Goal: Information Seeking & Learning: Learn about a topic

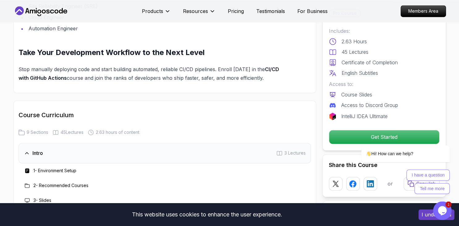
scroll to position [976, 0]
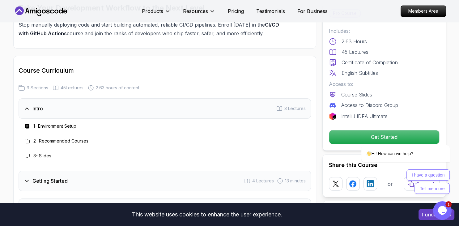
click at [28, 112] on icon at bounding box center [27, 108] width 6 height 6
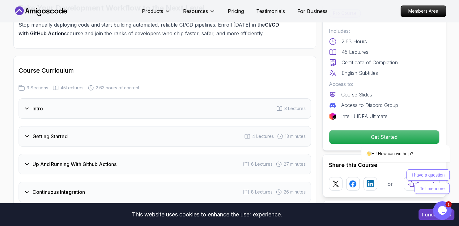
click at [28, 112] on icon at bounding box center [27, 108] width 6 height 6
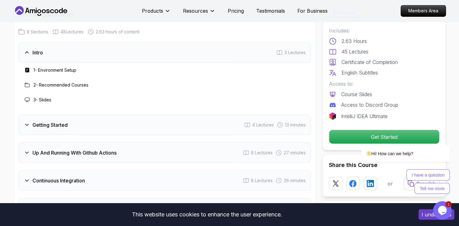
scroll to position [1041, 0]
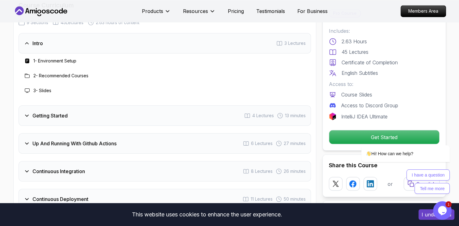
click at [62, 117] on h3 "Getting Started" at bounding box center [49, 115] width 35 height 7
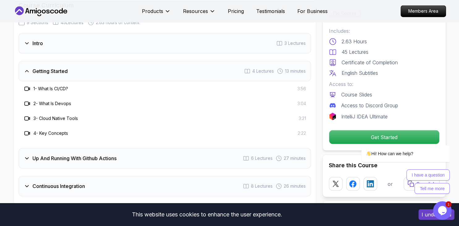
click at [57, 160] on h3 "Up And Running With Github Actions" at bounding box center [74, 158] width 84 height 7
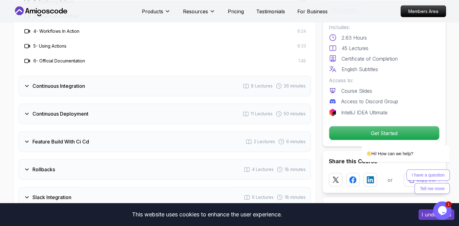
scroll to position [1172, 0]
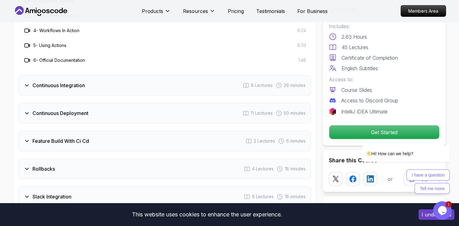
click at [51, 86] on h3 "Continuous Integration" at bounding box center [58, 85] width 53 height 7
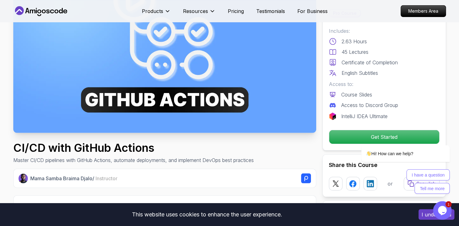
scroll to position [62, 0]
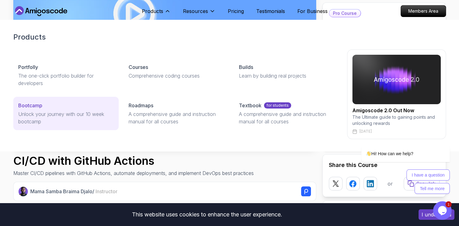
click at [29, 105] on p "Bootcamp" at bounding box center [30, 105] width 24 height 7
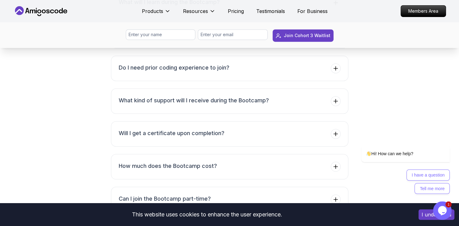
scroll to position [2383, 0]
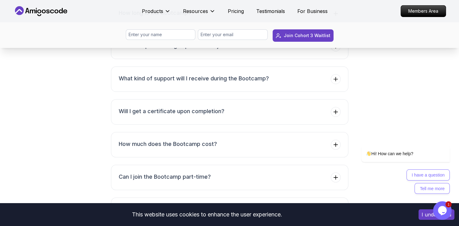
click at [177, 17] on h3 "How long is the Bootcamp?" at bounding box center [155, 13] width 72 height 9
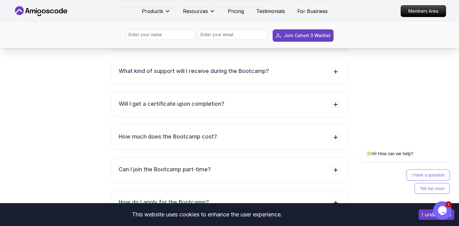
click at [160, 43] on h3 "Do I need prior coding experience to join?" at bounding box center [174, 38] width 111 height 9
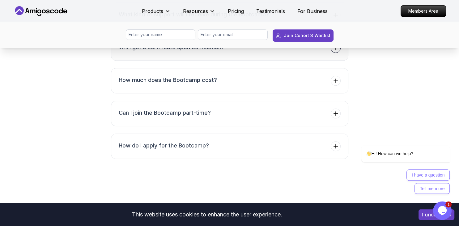
scroll to position [2449, 0]
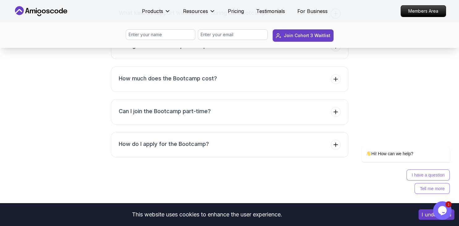
click at [152, 17] on h3 "What kind of support will I receive during the Bootcamp?" at bounding box center [194, 13] width 150 height 9
click at [158, 50] on h3 "Will I get a certificate upon completion?" at bounding box center [172, 45] width 106 height 9
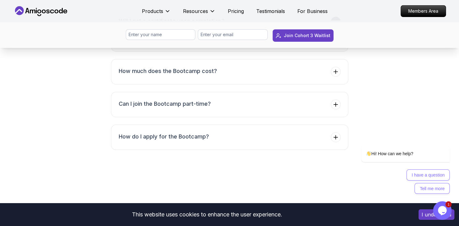
scroll to position [2514, 0]
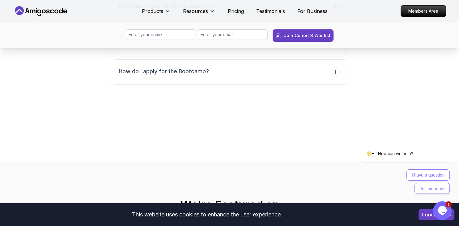
click at [146, 10] on h3 "How much does the Bootcamp cost?" at bounding box center [168, 6] width 98 height 9
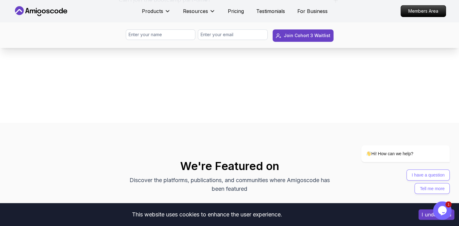
scroll to position [2579, 0]
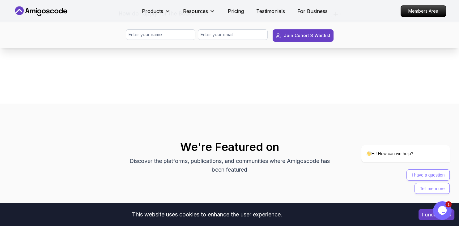
scroll to position [2514, 0]
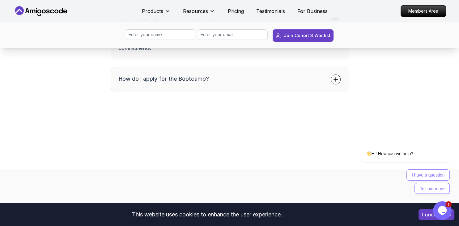
click at [177, 83] on h3 "How do I apply for the Bootcamp?" at bounding box center [164, 79] width 90 height 9
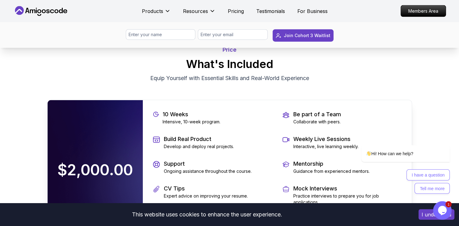
scroll to position [1238, 0]
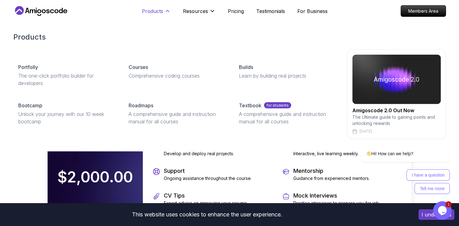
click at [158, 9] on p "Products" at bounding box center [152, 10] width 21 height 7
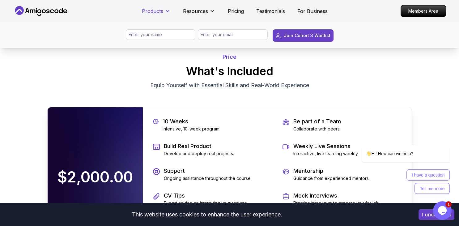
click at [161, 12] on p "Products" at bounding box center [152, 10] width 21 height 7
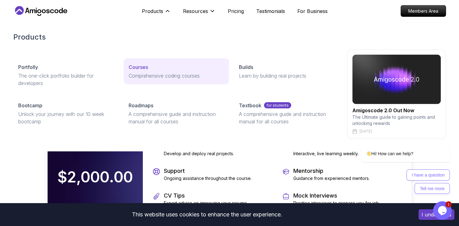
click at [145, 72] on p "Comprehensive coding courses" at bounding box center [177, 75] width 96 height 7
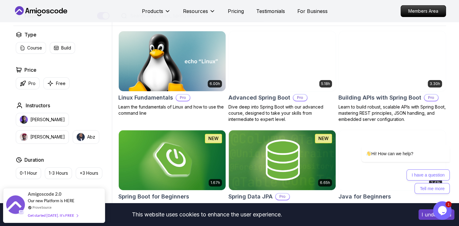
scroll to position [130, 0]
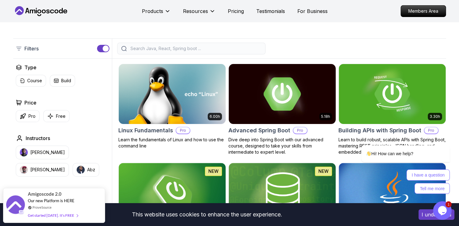
click at [246, 97] on img at bounding box center [282, 93] width 112 height 63
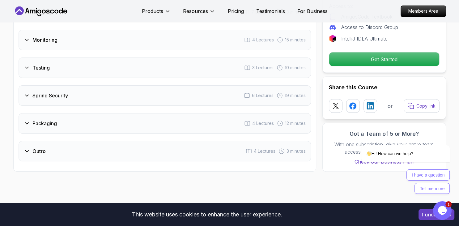
scroll to position [1143, 0]
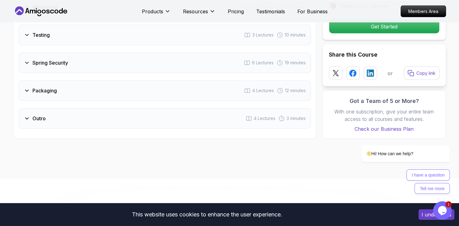
click at [147, 108] on div "Outro 4 Lectures 3 minutes" at bounding box center [165, 118] width 293 height 20
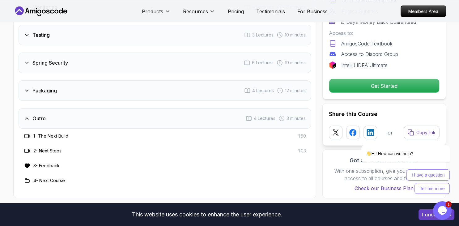
scroll to position [1098, 0]
click at [147, 108] on div "Outro 4 Lectures 3 minutes" at bounding box center [165, 118] width 293 height 20
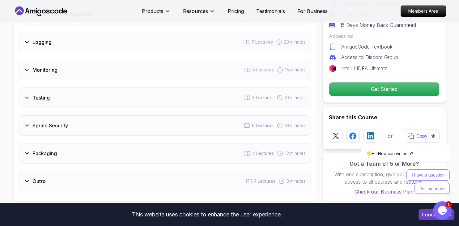
scroll to position [1000, 0]
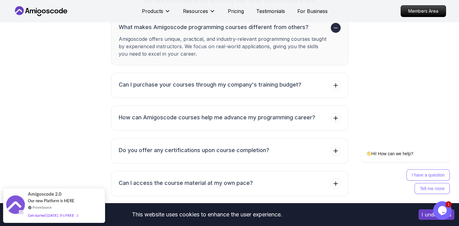
scroll to position [2392, 0]
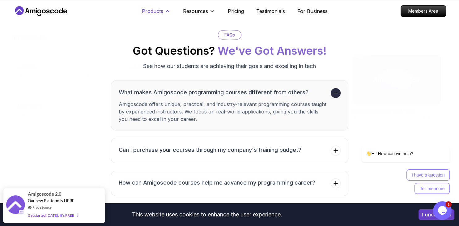
click at [152, 9] on p "Products" at bounding box center [152, 10] width 21 height 7
click at [154, 7] on p "Products" at bounding box center [152, 10] width 21 height 7
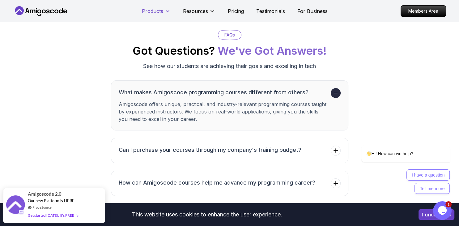
click at [154, 7] on p "Products" at bounding box center [152, 10] width 21 height 7
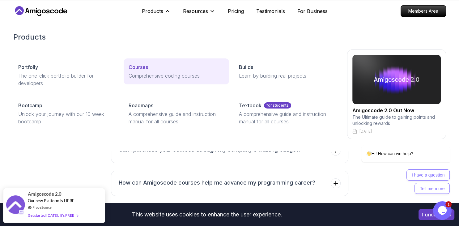
click at [146, 75] on p "Comprehensive coding courses" at bounding box center [177, 75] width 96 height 7
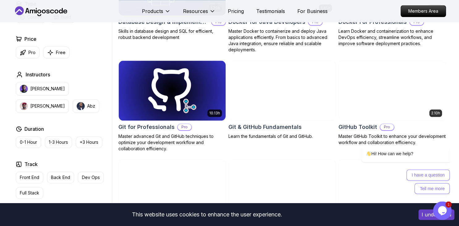
scroll to position [653, 0]
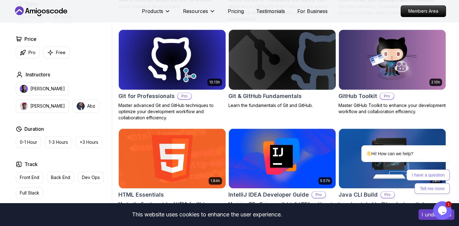
click at [275, 63] on img at bounding box center [282, 59] width 112 height 63
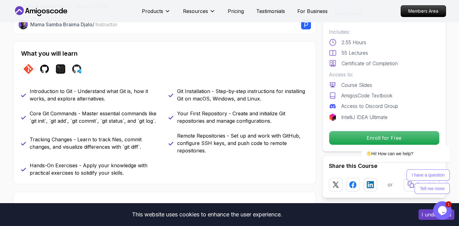
scroll to position [261, 0]
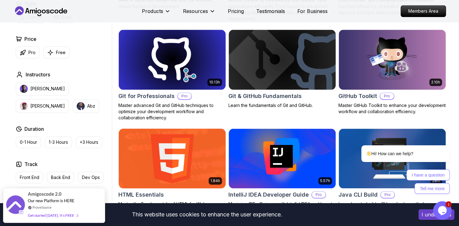
scroll to position [718, 0]
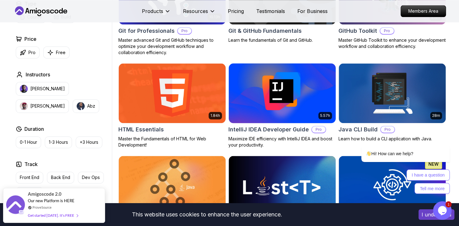
click at [263, 106] on img at bounding box center [282, 93] width 112 height 63
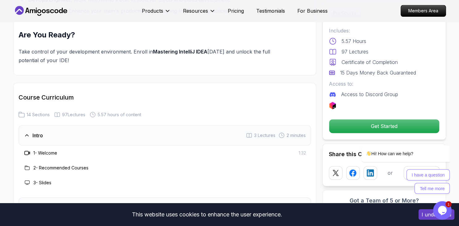
scroll to position [849, 0]
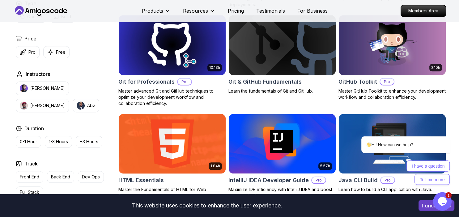
scroll to position [661, 0]
